Goal: Transaction & Acquisition: Book appointment/travel/reservation

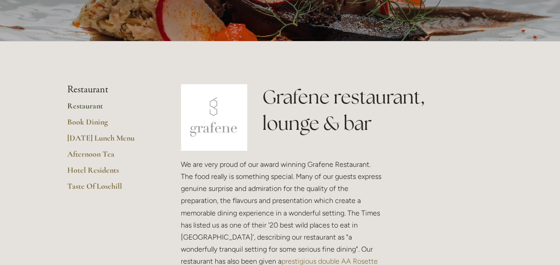
scroll to position [125, 0]
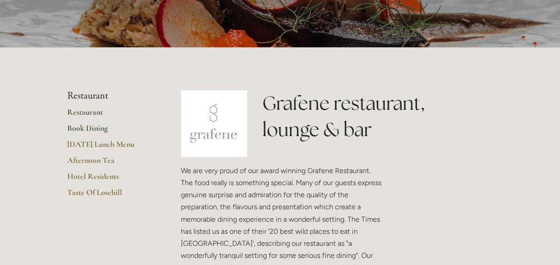
click at [98, 126] on link "Book Dining" at bounding box center [109, 131] width 85 height 16
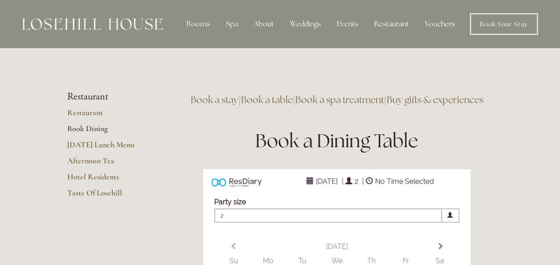
type input "Any Area"
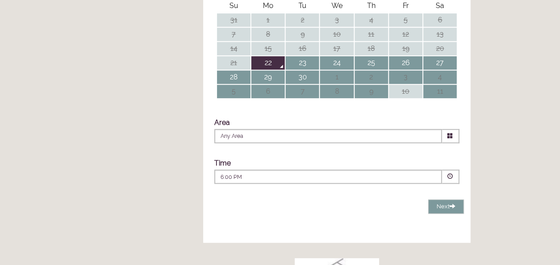
scroll to position [237, 0]
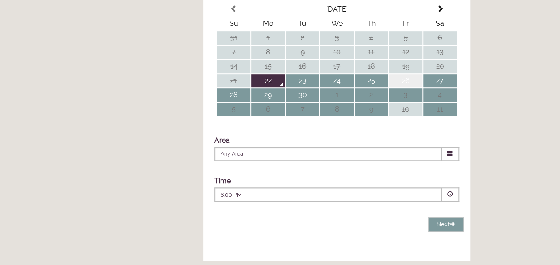
click at [412, 87] on td "26" at bounding box center [405, 80] width 33 height 13
click at [448, 197] on span at bounding box center [451, 194] width 6 height 6
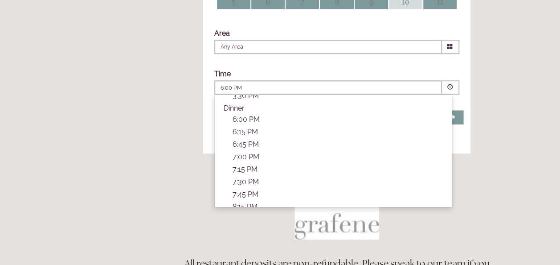
scroll to position [285, 0]
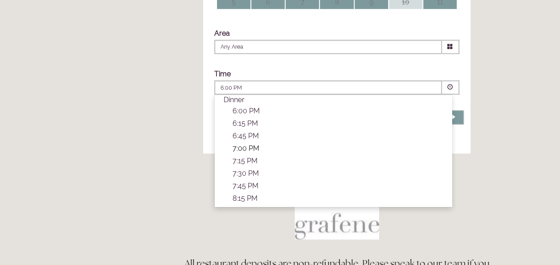
click at [238, 152] on p "7:00 PM" at bounding box center [338, 148] width 210 height 8
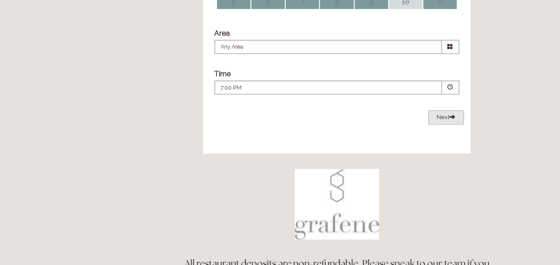
click at [447, 120] on span "Next" at bounding box center [446, 117] width 19 height 7
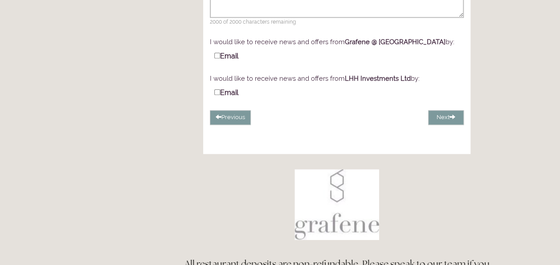
scroll to position [62, 0]
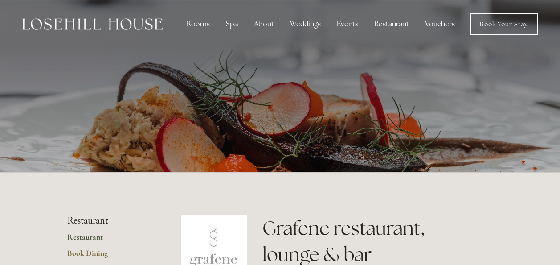
click at [77, 232] on link "Restaurant" at bounding box center [109, 240] width 85 height 16
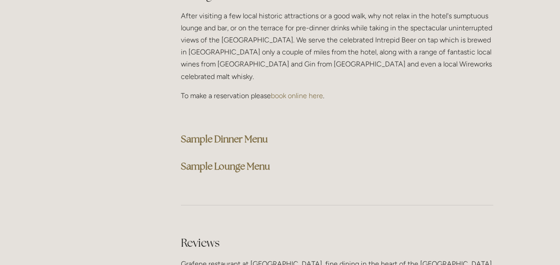
scroll to position [2307, 0]
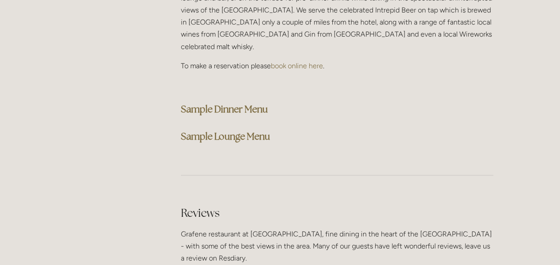
click at [250, 103] on strong "Sample Dinner Menu" at bounding box center [224, 109] width 87 height 12
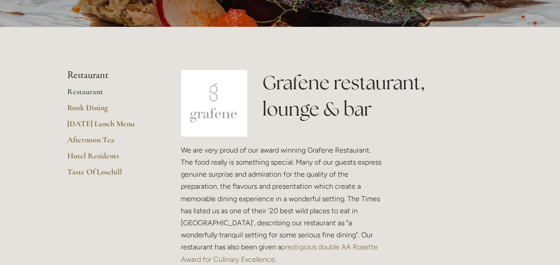
scroll to position [0, 0]
